Goal: Information Seeking & Learning: Compare options

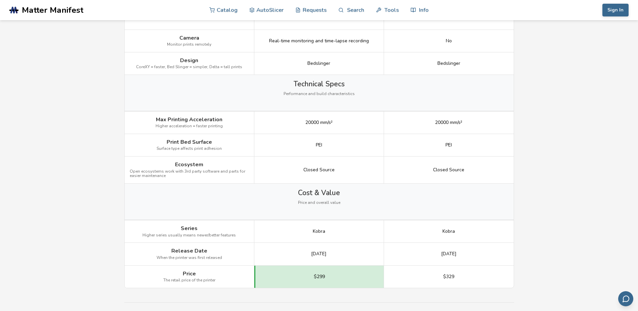
scroll to position [840, 0]
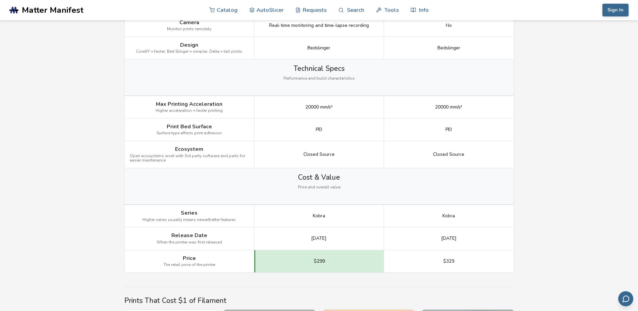
drag, startPoint x: 271, startPoint y: 123, endPoint x: 101, endPoint y: 131, distance: 170.2
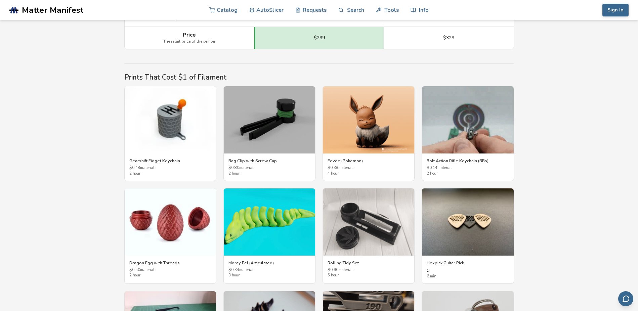
scroll to position [1075, 0]
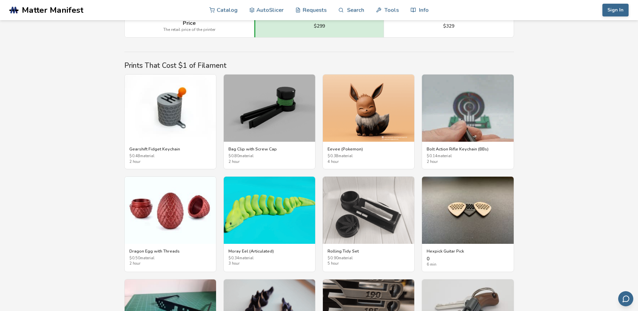
drag, startPoint x: 339, startPoint y: 109, endPoint x: 291, endPoint y: 65, distance: 64.7
click at [291, 65] on h2 "Prints That Cost $1 of Filament" at bounding box center [319, 65] width 390 height 8
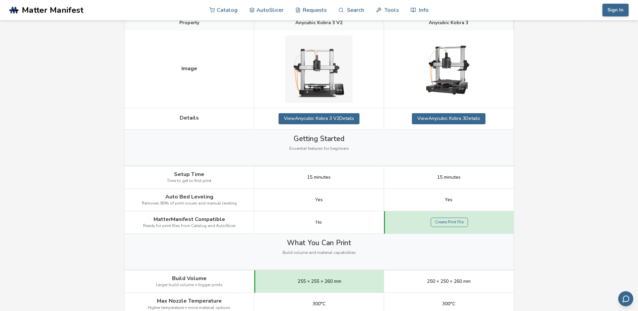
scroll to position [235, 0]
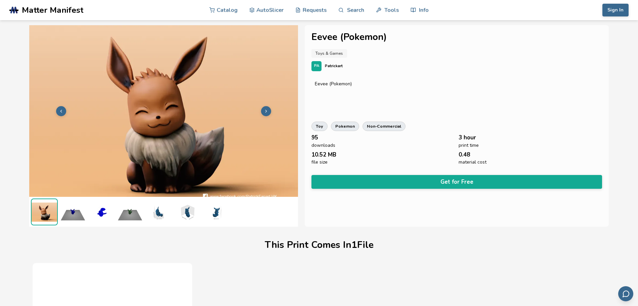
click at [73, 214] on img at bounding box center [72, 212] width 27 height 27
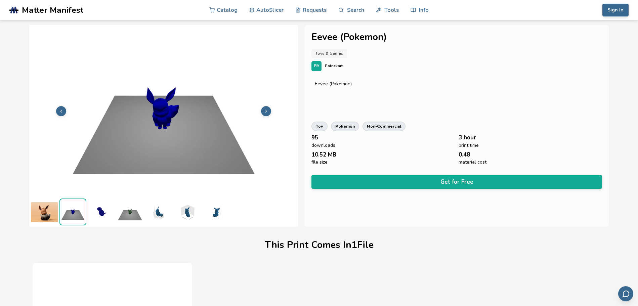
click at [108, 220] on img at bounding box center [101, 212] width 27 height 27
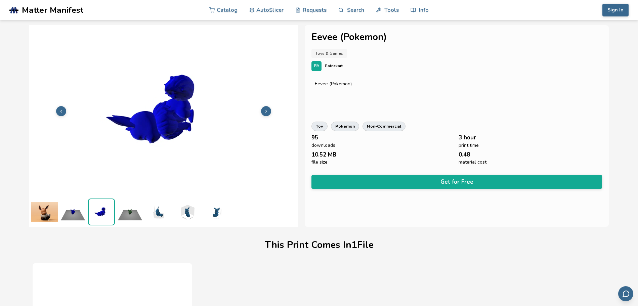
click at [127, 216] on img at bounding box center [130, 212] width 27 height 27
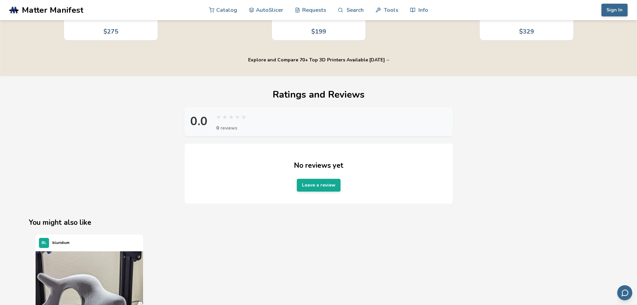
scroll to position [510, 0]
